Goal: Task Accomplishment & Management: Use online tool/utility

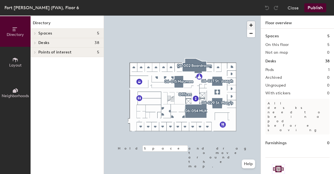
click at [252, 23] on span "button" at bounding box center [251, 25] width 8 height 8
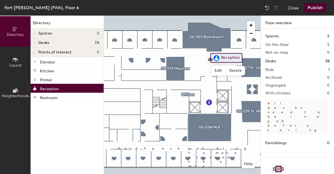
click at [19, 59] on button "Layout" at bounding box center [15, 62] width 31 height 31
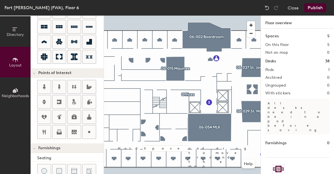
scroll to position [67, 0]
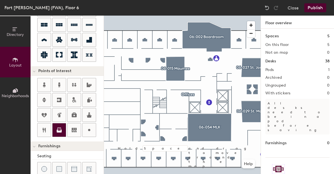
click at [62, 127] on icon at bounding box center [59, 130] width 7 height 7
click at [224, 85] on div "Directory Layout Neighborhoods Layout Add space Resize Desks Points of Interest…" at bounding box center [167, 95] width 334 height 158
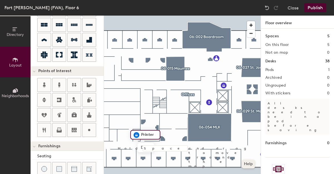
type input "20"
click at [144, 148] on span "Done" at bounding box center [146, 147] width 16 height 9
click at [141, 147] on span "Edit" at bounding box center [139, 147] width 14 height 9
click at [141, 134] on input "Printer" at bounding box center [149, 135] width 18 height 8
type input "r"
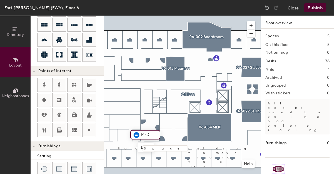
type input "MFD"
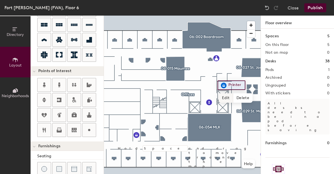
type input "20"
click at [225, 98] on span "Edit" at bounding box center [226, 97] width 14 height 9
click at [230, 85] on input "MFD" at bounding box center [236, 85] width 18 height 8
type input "Color MFD"
click at [233, 97] on span "Done" at bounding box center [236, 97] width 16 height 9
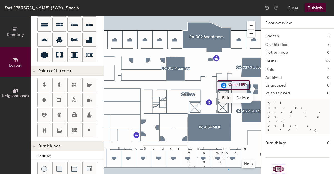
click at [228, 16] on div at bounding box center [182, 16] width 157 height 0
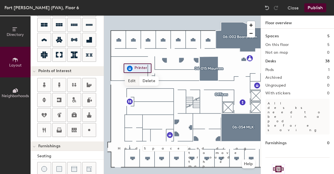
type input "20"
click at [131, 83] on span "Edit" at bounding box center [132, 80] width 14 height 9
type input "Resource Center"
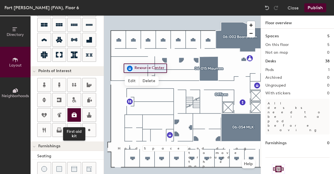
click at [72, 116] on icon at bounding box center [74, 114] width 5 height 5
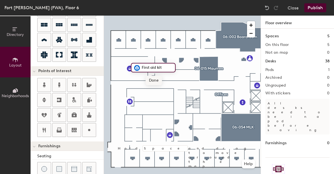
click at [156, 80] on span "Done" at bounding box center [154, 80] width 16 height 9
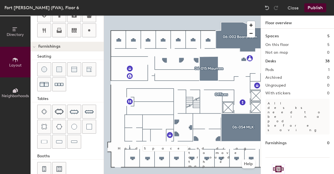
scroll to position [178, 0]
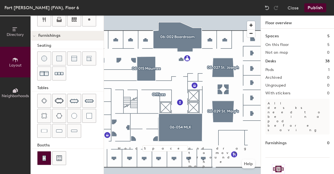
click at [46, 160] on img at bounding box center [44, 158] width 5 height 6
click at [285, 94] on h2 "With stickers" at bounding box center [278, 93] width 25 height 4
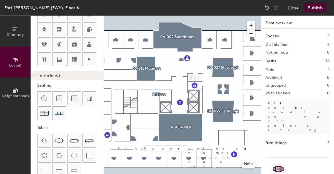
scroll to position [137, 0]
click at [197, 88] on span "Delete" at bounding box center [195, 87] width 19 height 9
click at [61, 97] on img at bounding box center [59, 99] width 6 height 6
click at [61, 100] on img at bounding box center [59, 99] width 6 height 6
click at [230, 13] on div "Fort [PERSON_NAME] (FWA), Floor 6 Close Publish" at bounding box center [167, 8] width 334 height 16
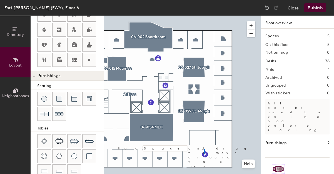
click at [204, 16] on div at bounding box center [182, 16] width 157 height 0
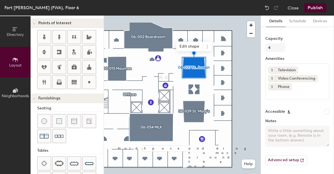
scroll to position [178, 0]
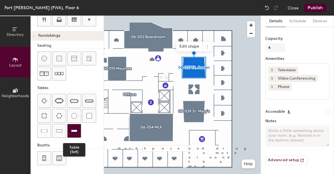
click at [73, 133] on img at bounding box center [74, 131] width 6 height 6
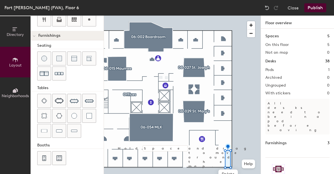
click at [228, 154] on div "Delete Hold Space and drag to move around the map. Help" at bounding box center [182, 95] width 157 height 158
type input "60"
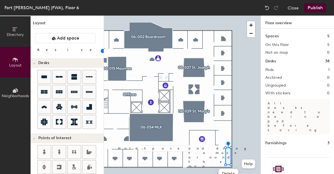
scroll to position [178, 0]
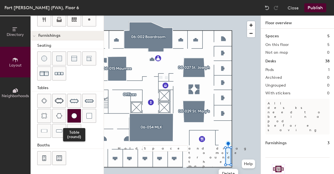
click at [74, 116] on img at bounding box center [75, 116] width 6 height 6
click at [77, 114] on img at bounding box center [75, 116] width 6 height 6
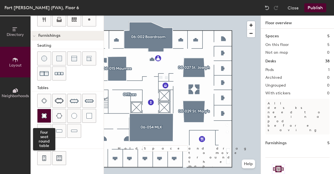
click at [48, 115] on div at bounding box center [44, 115] width 13 height 13
click at [44, 113] on img at bounding box center [44, 116] width 6 height 6
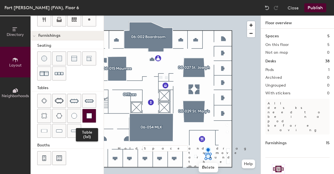
click at [92, 116] on div at bounding box center [89, 115] width 13 height 13
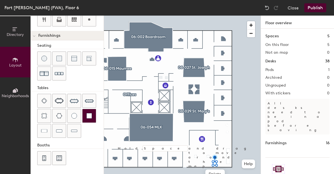
click at [86, 119] on div at bounding box center [89, 115] width 13 height 13
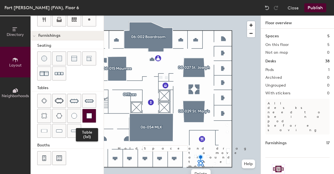
click at [85, 117] on div at bounding box center [89, 115] width 13 height 13
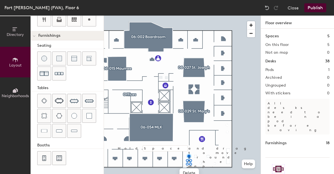
type input "40"
click at [252, 25] on span "button" at bounding box center [251, 25] width 8 height 8
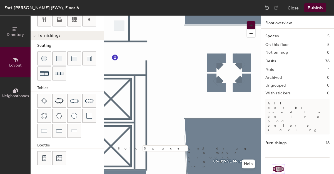
click at [247, 21] on button "button" at bounding box center [251, 25] width 8 height 8
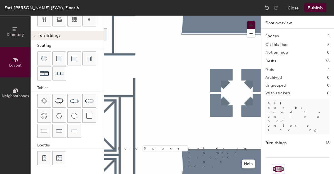
click at [247, 21] on button "button" at bounding box center [251, 25] width 8 height 8
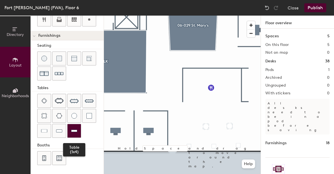
click at [74, 132] on img at bounding box center [74, 131] width 6 height 6
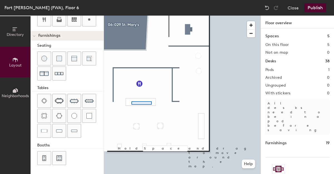
click at [132, 16] on div at bounding box center [182, 16] width 157 height 0
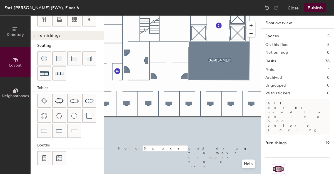
type input "100"
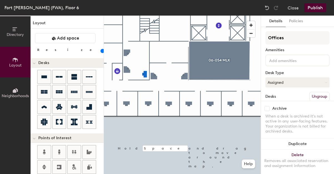
scroll to position [178, 0]
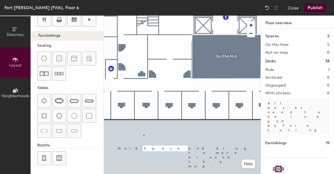
click at [144, 16] on div at bounding box center [182, 16] width 157 height 0
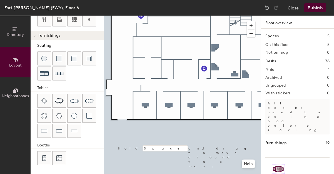
scroll to position [39, 0]
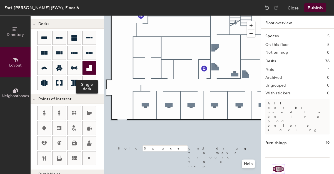
click at [90, 67] on icon at bounding box center [90, 68] width 6 height 6
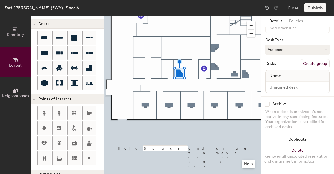
scroll to position [38, 0]
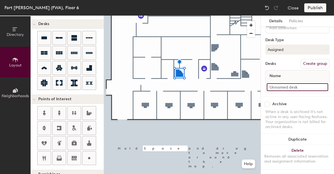
click at [294, 83] on input at bounding box center [297, 87] width 61 height 8
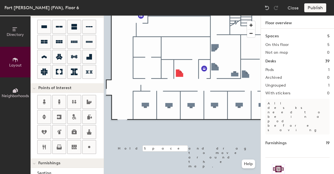
scroll to position [61, 0]
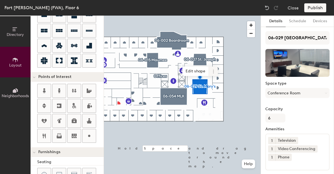
click at [214, 72] on icon at bounding box center [213, 71] width 4 height 4
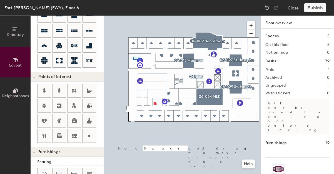
click at [133, 16] on div at bounding box center [182, 16] width 157 height 0
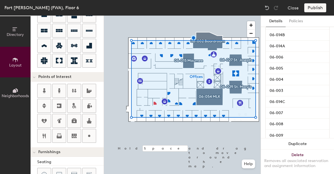
scroll to position [412, 0]
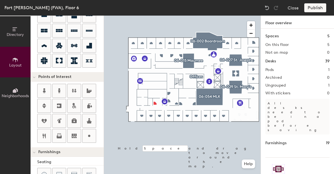
click at [271, 85] on h2 "Ungrouped" at bounding box center [276, 85] width 21 height 4
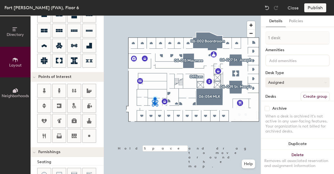
click at [325, 82] on icon at bounding box center [326, 82] width 2 height 1
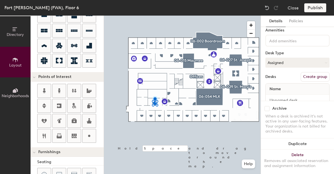
scroll to position [0, 0]
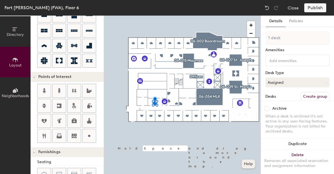
click at [247, 165] on button "Help" at bounding box center [248, 163] width 13 height 9
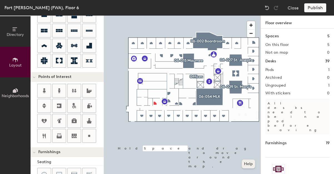
type input "20"
